Goal: Download file/media

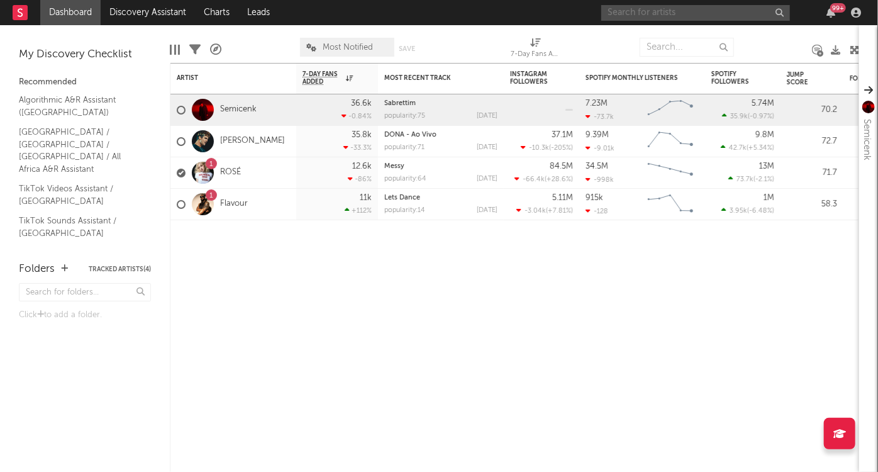
click at [704, 9] on input "text" at bounding box center [696, 13] width 189 height 16
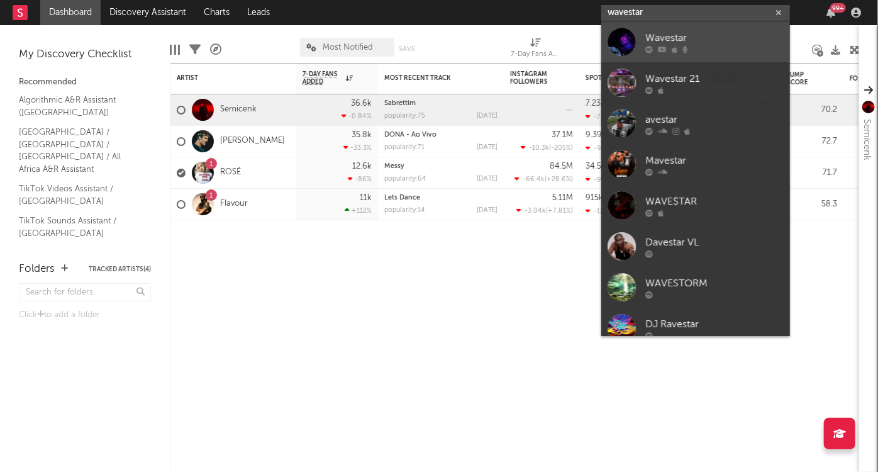
type input "wavestar"
click at [719, 41] on div "Wavestar" at bounding box center [715, 37] width 138 height 15
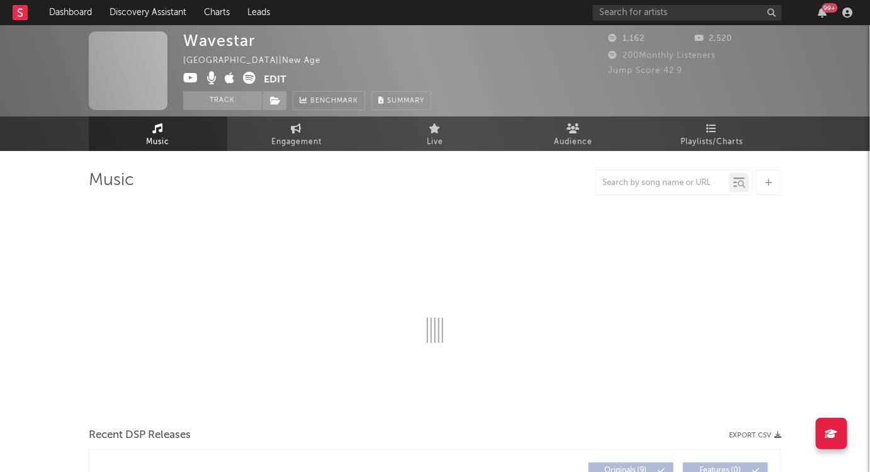
select select "1w"
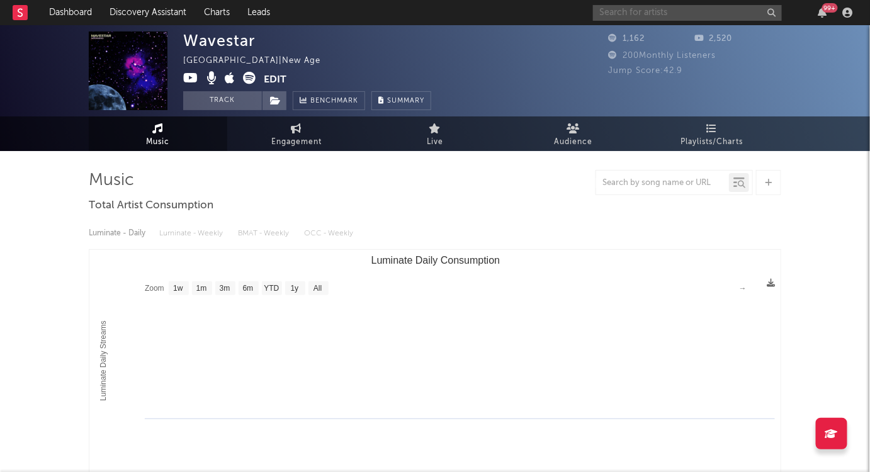
click at [658, 15] on input "text" at bounding box center [687, 13] width 189 height 16
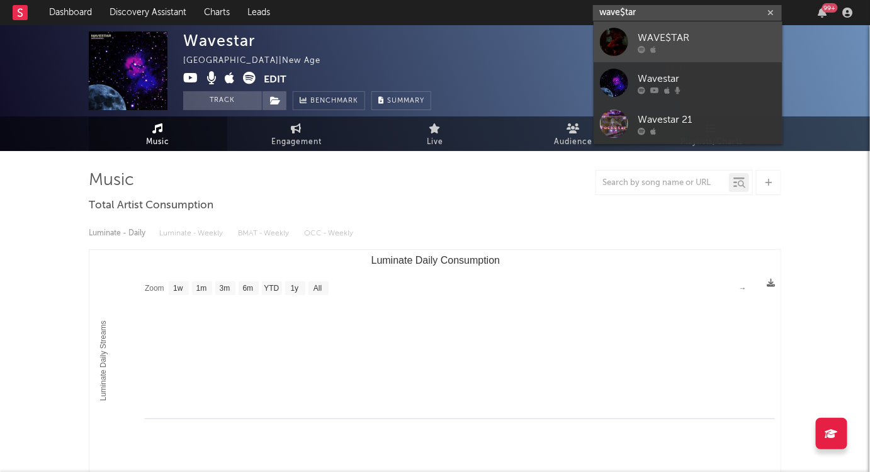
type input "wave$tar"
click at [678, 45] on div at bounding box center [706, 49] width 138 height 8
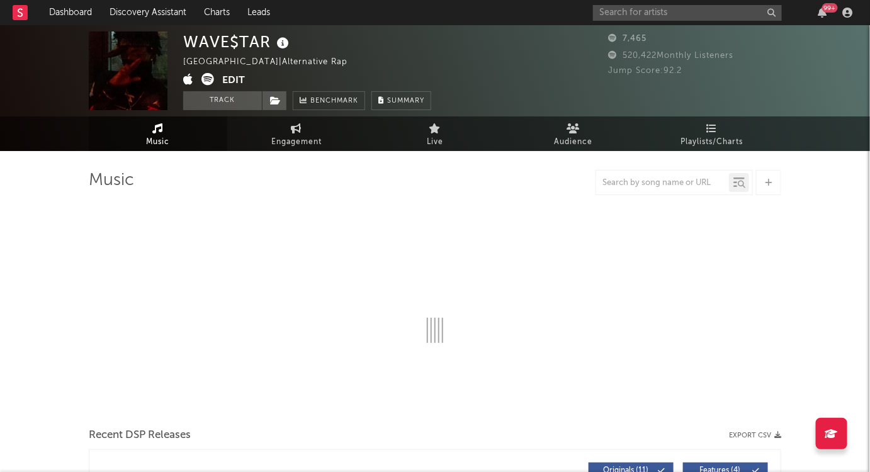
select select "6m"
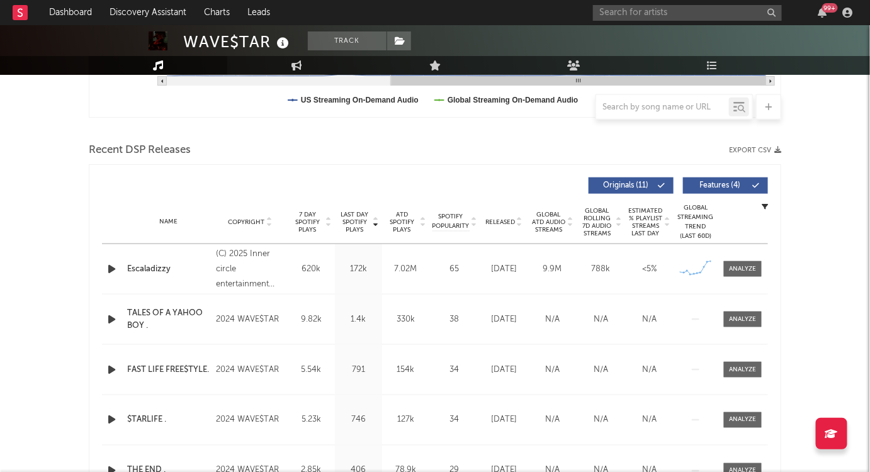
scroll to position [385, 0]
click at [758, 150] on button "Export CSV" at bounding box center [755, 150] width 52 height 8
